Goal: Find specific fact

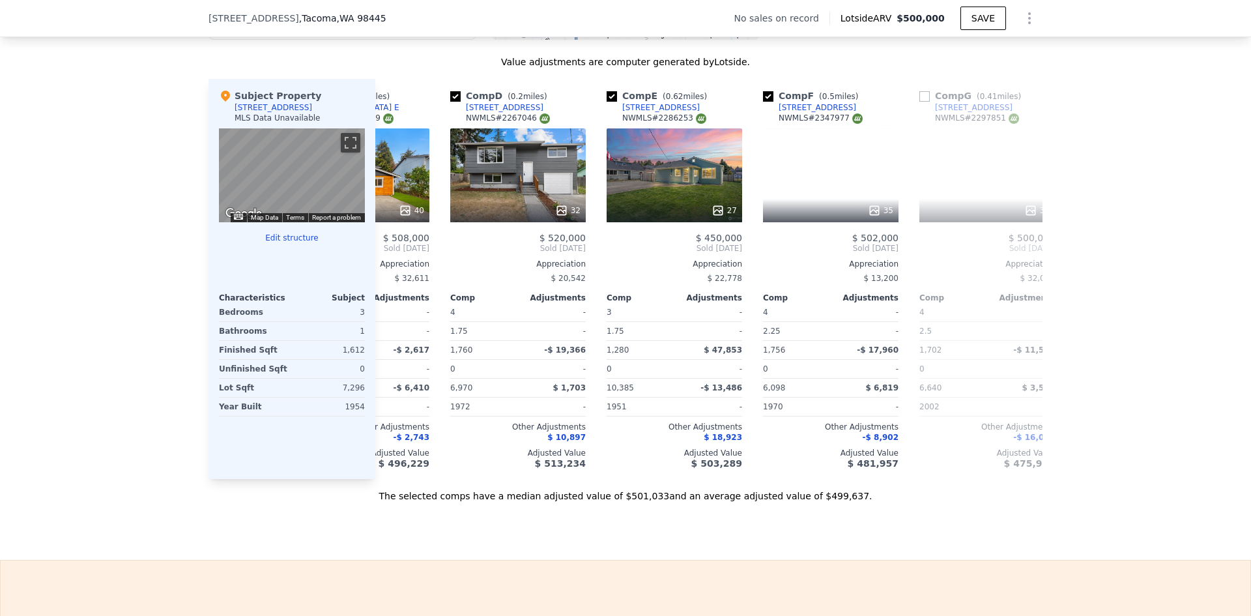
scroll to position [0, 421]
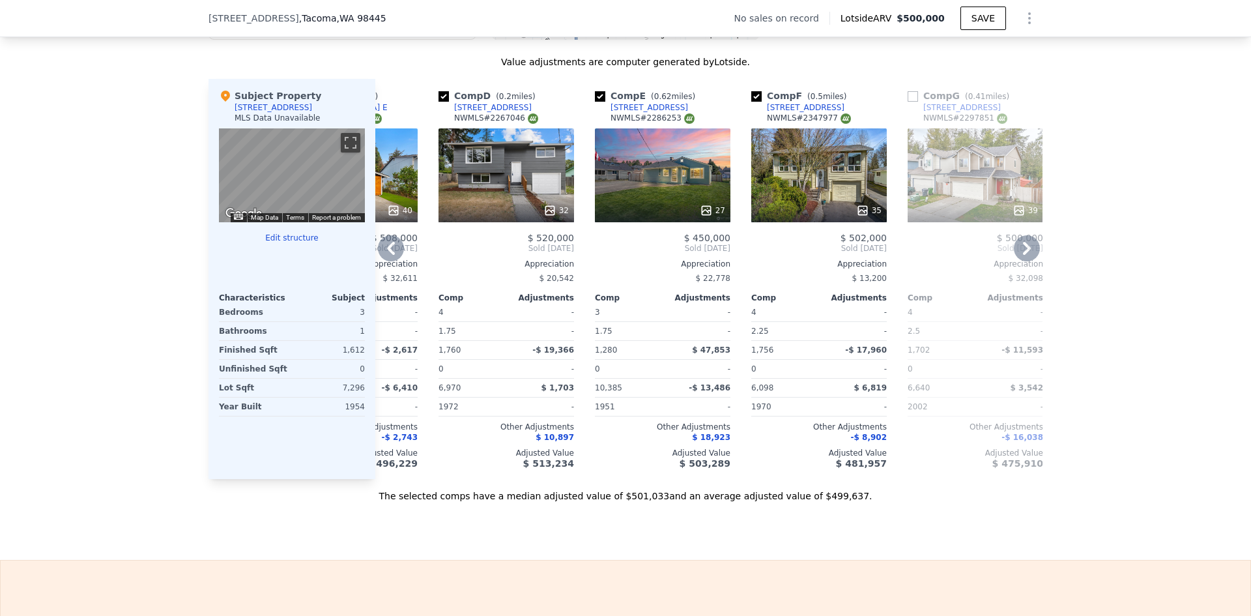
click at [679, 177] on div "27" at bounding box center [663, 175] width 136 height 94
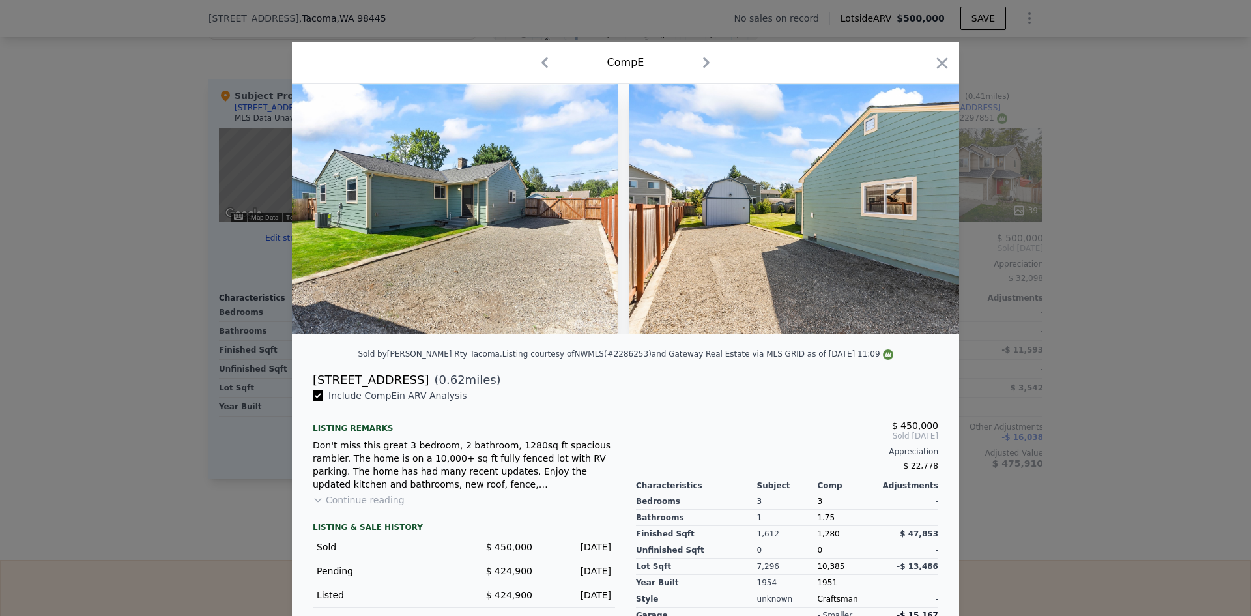
scroll to position [0, 7025]
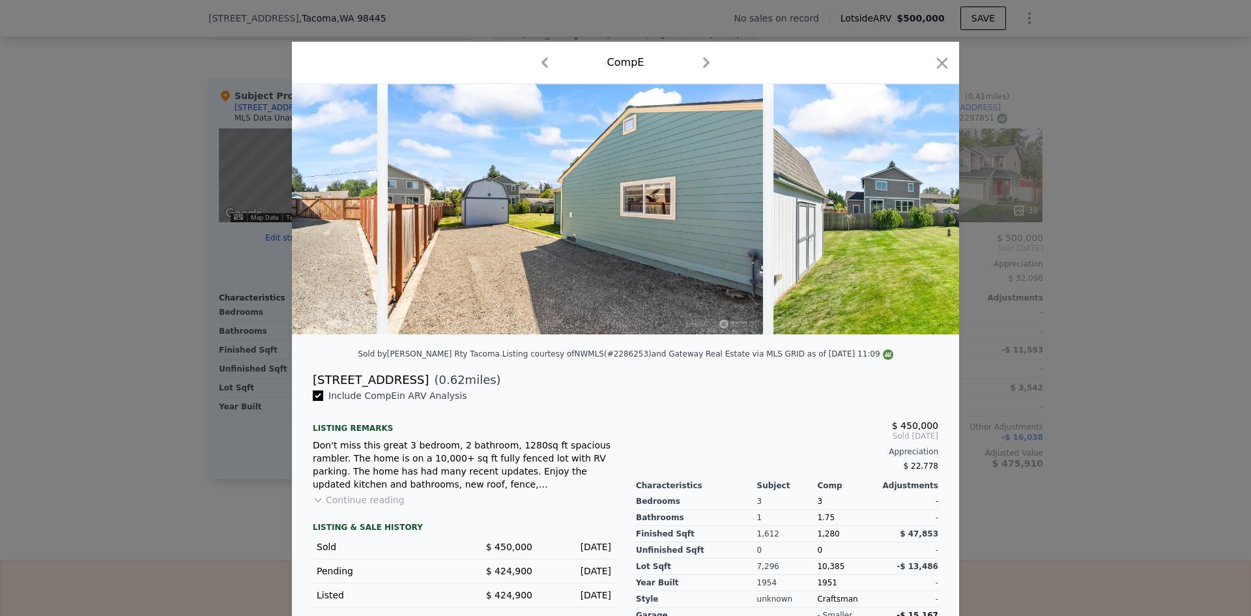
click at [1090, 362] on div at bounding box center [625, 308] width 1251 height 616
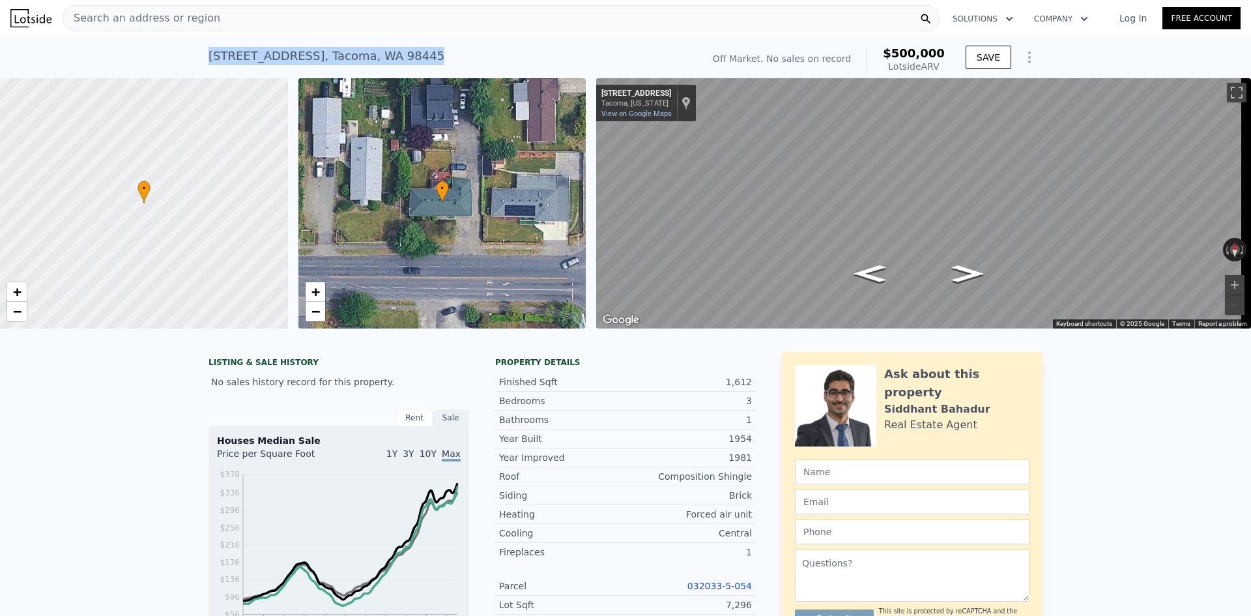
drag, startPoint x: 403, startPoint y: 64, endPoint x: 201, endPoint y: 62, distance: 202.0
click at [201, 62] on div "[STREET_ADDRESS] No sales on record (~ARV $500k ) Off Market. No sales on recor…" at bounding box center [625, 57] width 1251 height 42
copy div "[STREET_ADDRESS]"
click at [573, 59] on div "[STREET_ADDRESS] No sales on record (~ARV $500k )" at bounding box center [452, 60] width 489 height 36
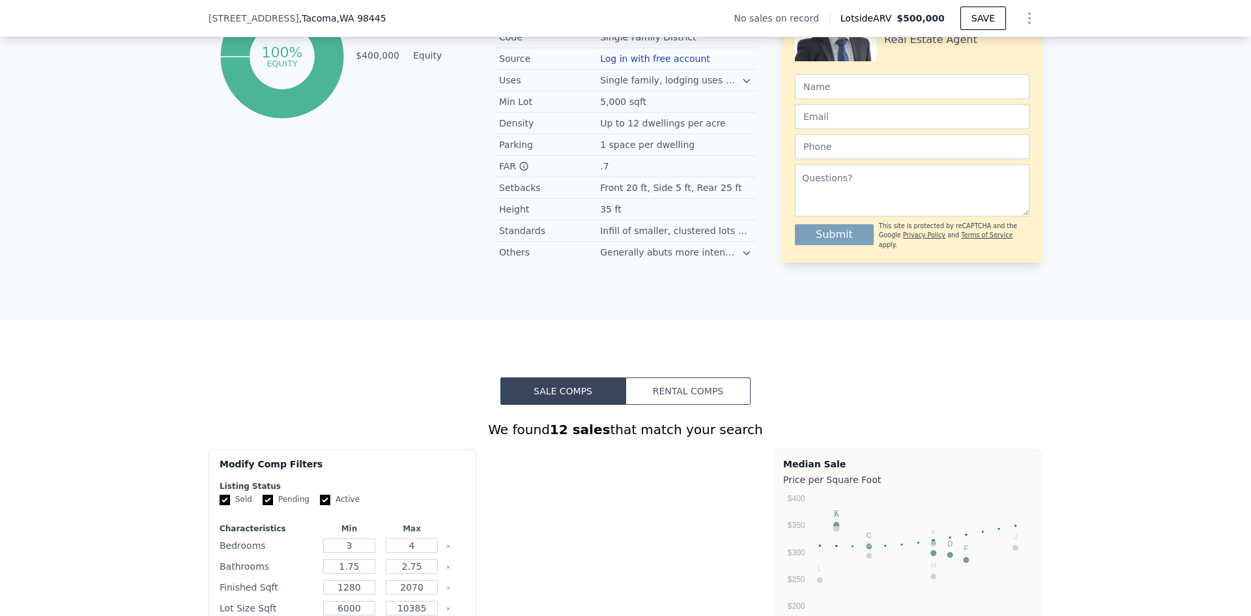
scroll to position [1363, 0]
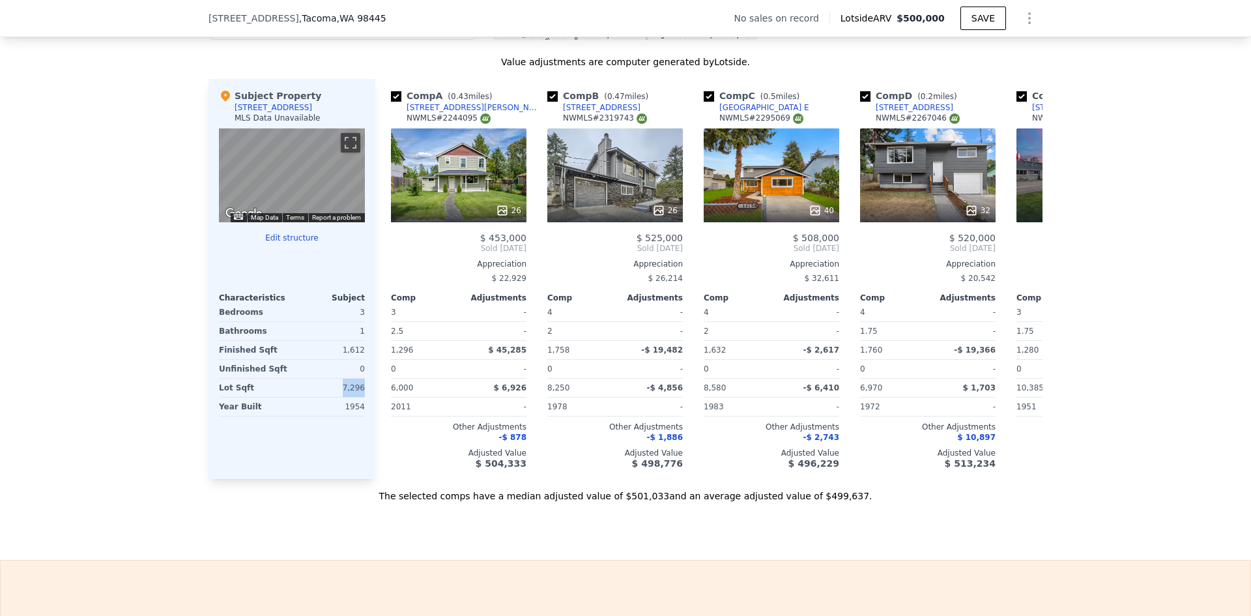
drag, startPoint x: 362, startPoint y: 395, endPoint x: 337, endPoint y: 398, distance: 25.0
click at [337, 398] on div "Subject Property [STREET_ADDRESS] MLS Data Unavailable ← Move left → Move right…" at bounding box center [291, 279] width 167 height 400
copy div "7,296"
